Goal: Find specific page/section: Find specific page/section

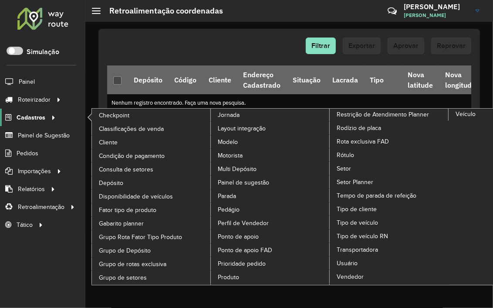
click at [39, 116] on span "Cadastros" at bounding box center [31, 117] width 29 height 9
click at [117, 143] on span "Cliente" at bounding box center [109, 142] width 20 height 9
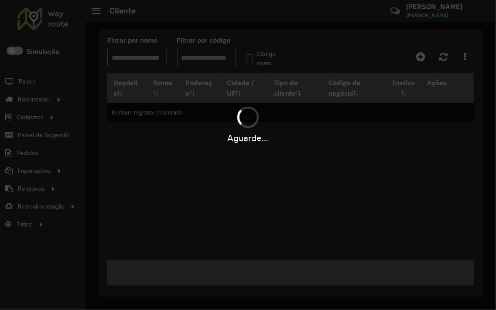
click at [209, 59] on div "Aguarde..." at bounding box center [248, 155] width 496 height 310
click at [202, 57] on div "Aguarde..." at bounding box center [248, 155] width 496 height 310
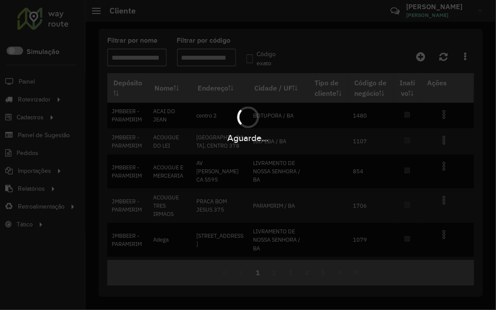
click at [202, 57] on div "Aguarde..." at bounding box center [248, 155] width 496 height 310
click at [202, 57] on hb-app "Aguarde... Pop-up bloqueado! Seu navegador bloqueou automáticamente a abertura …" at bounding box center [248, 155] width 496 height 310
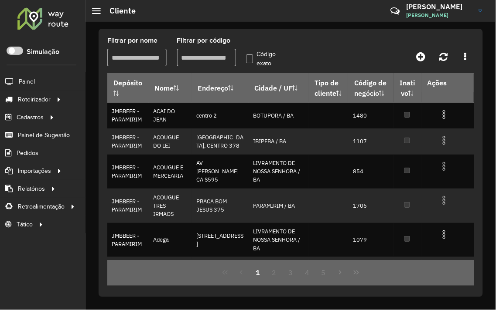
click at [202, 57] on input "Filtrar por código" at bounding box center [206, 57] width 59 height 17
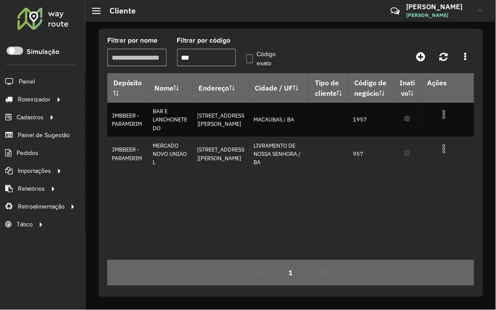
type input "***"
click at [254, 58] on label "Código exato" at bounding box center [264, 59] width 36 height 18
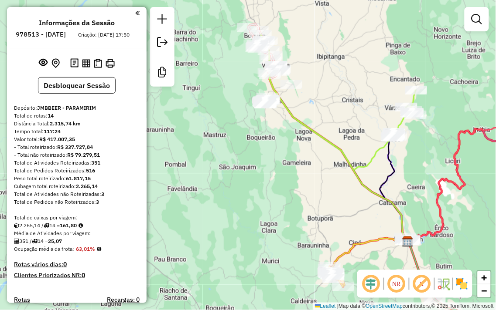
scroll to position [660, 0]
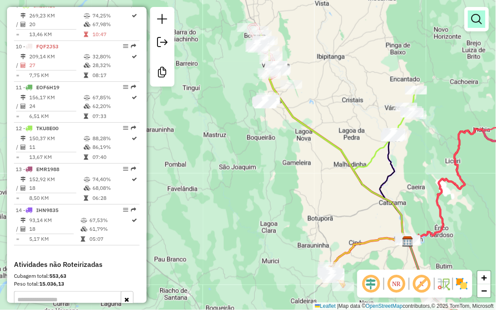
click at [476, 22] on em at bounding box center [476, 19] width 10 height 10
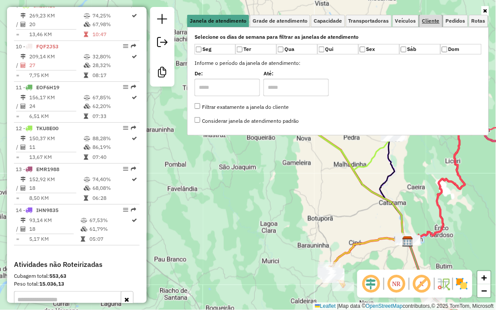
click at [423, 18] on span "Cliente" at bounding box center [430, 20] width 17 height 5
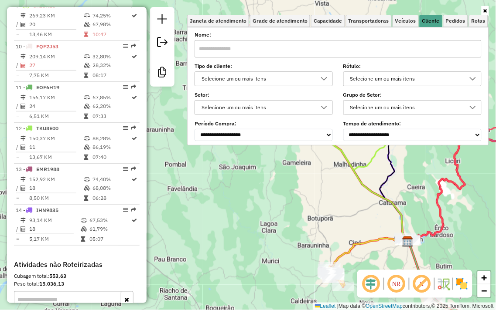
click at [259, 48] on input "text" at bounding box center [337, 48] width 287 height 17
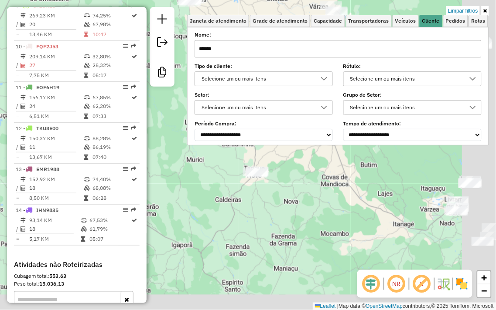
drag, startPoint x: 398, startPoint y: 185, endPoint x: 330, endPoint y: 132, distance: 87.0
click at [338, 133] on div "Limpar filtros Janela de atendimento Grade de atendimento Capacidade Transporta…" at bounding box center [248, 155] width 496 height 310
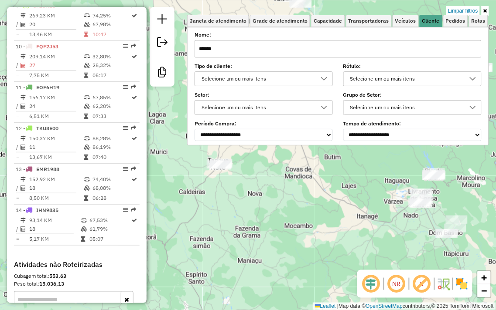
drag, startPoint x: 376, startPoint y: 188, endPoint x: 328, endPoint y: 189, distance: 48.0
click at [328, 189] on div "Limpar filtros Janela de atendimento Grade de atendimento Capacidade Transporta…" at bounding box center [248, 155] width 496 height 310
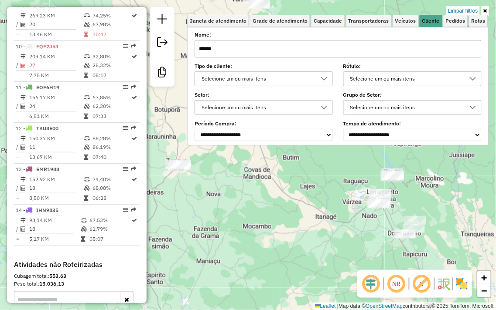
click at [255, 46] on input "******" at bounding box center [337, 48] width 287 height 17
type input "*******"
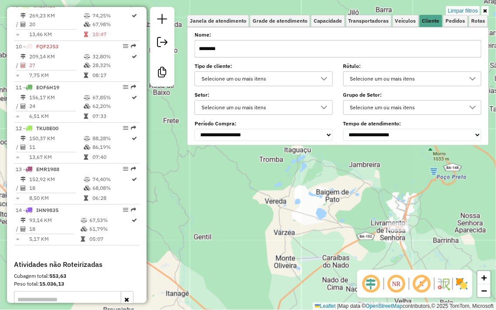
drag, startPoint x: 392, startPoint y: 205, endPoint x: 347, endPoint y: 187, distance: 48.6
click at [347, 187] on div "Limpar filtros Janela de atendimento Grade de atendimento Capacidade Transporta…" at bounding box center [248, 155] width 496 height 310
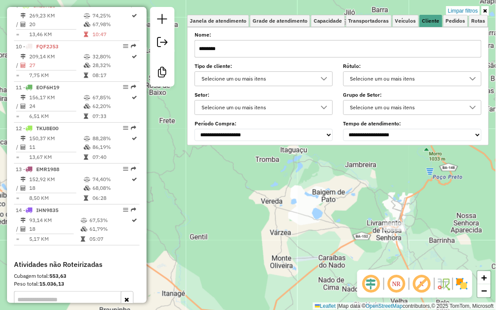
drag, startPoint x: 404, startPoint y: 212, endPoint x: 309, endPoint y: 177, distance: 101.2
click at [327, 171] on div "Limpar filtros Janela de atendimento Grade de atendimento Capacidade Transporta…" at bounding box center [248, 155] width 496 height 310
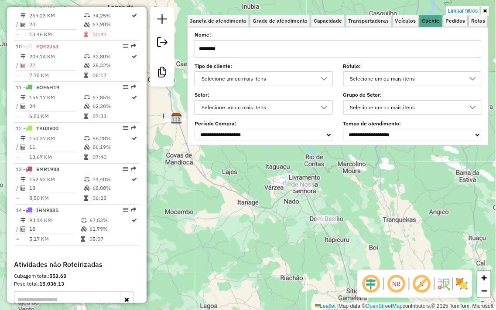
click at [385, 173] on div "Rota 3 - Placa DWL7242 457 - DO LAR SUPERMERCADO Limpar filtros Janela de atend…" at bounding box center [248, 155] width 496 height 310
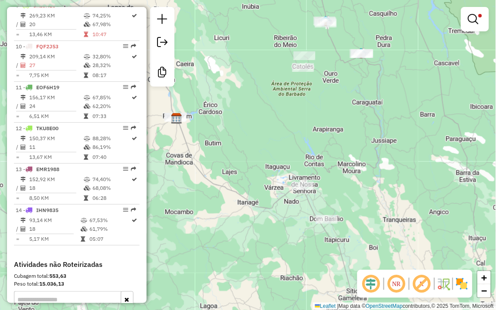
drag, startPoint x: 266, startPoint y: 131, endPoint x: 328, endPoint y: 127, distance: 62.0
click at [317, 129] on div "Limpar filtros Janela de atendimento Grade de atendimento Capacidade Transporta…" at bounding box center [248, 155] width 496 height 310
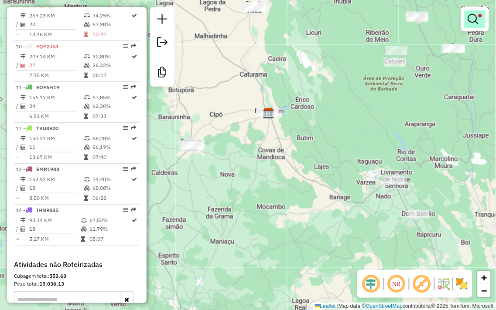
click at [479, 24] on link at bounding box center [474, 18] width 21 height 17
